Goal: Task Accomplishment & Management: Complete application form

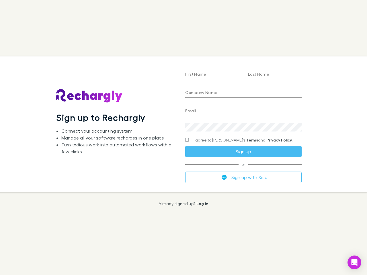
click at [184, 138] on div "First Name Last Name Company Name Email Create a password I agree to Rechargly’…" at bounding box center [243, 125] width 125 height 136
click at [212, 75] on input "First Name" at bounding box center [212, 74] width 54 height 9
click at [275, 75] on input "Last Name" at bounding box center [275, 74] width 54 height 9
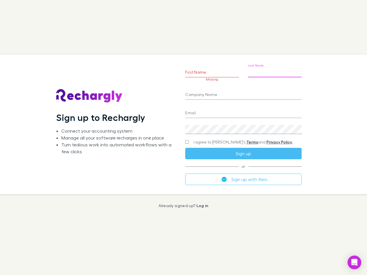
click at [243, 93] on input "Company Name" at bounding box center [243, 95] width 116 height 9
click at [243, 112] on input "Email" at bounding box center [243, 113] width 116 height 9
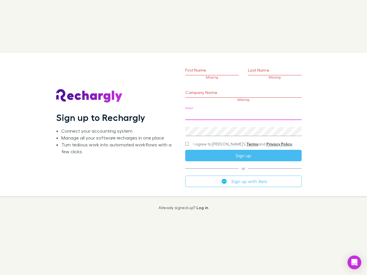
click at [243, 128] on div "Create a password" at bounding box center [243, 129] width 116 height 14
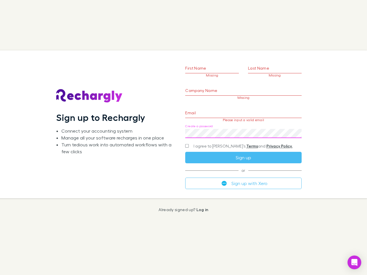
click at [232, 140] on form "First Name Missing Last Name Missing Company Name Missing Email Please input a …" at bounding box center [243, 117] width 116 height 143
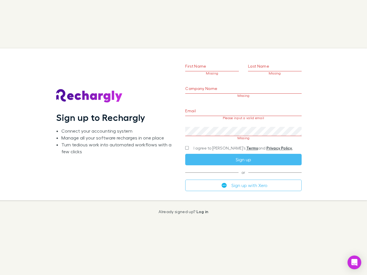
click at [243, 152] on div "I agree to [PERSON_NAME]’s Terms and Privacy Policy." at bounding box center [243, 148] width 116 height 7
click at [243, 178] on form "First Name Missing Last Name Missing Company Name Missing Email Please input a …" at bounding box center [243, 117] width 116 height 147
